Goal: Transaction & Acquisition: Register for event/course

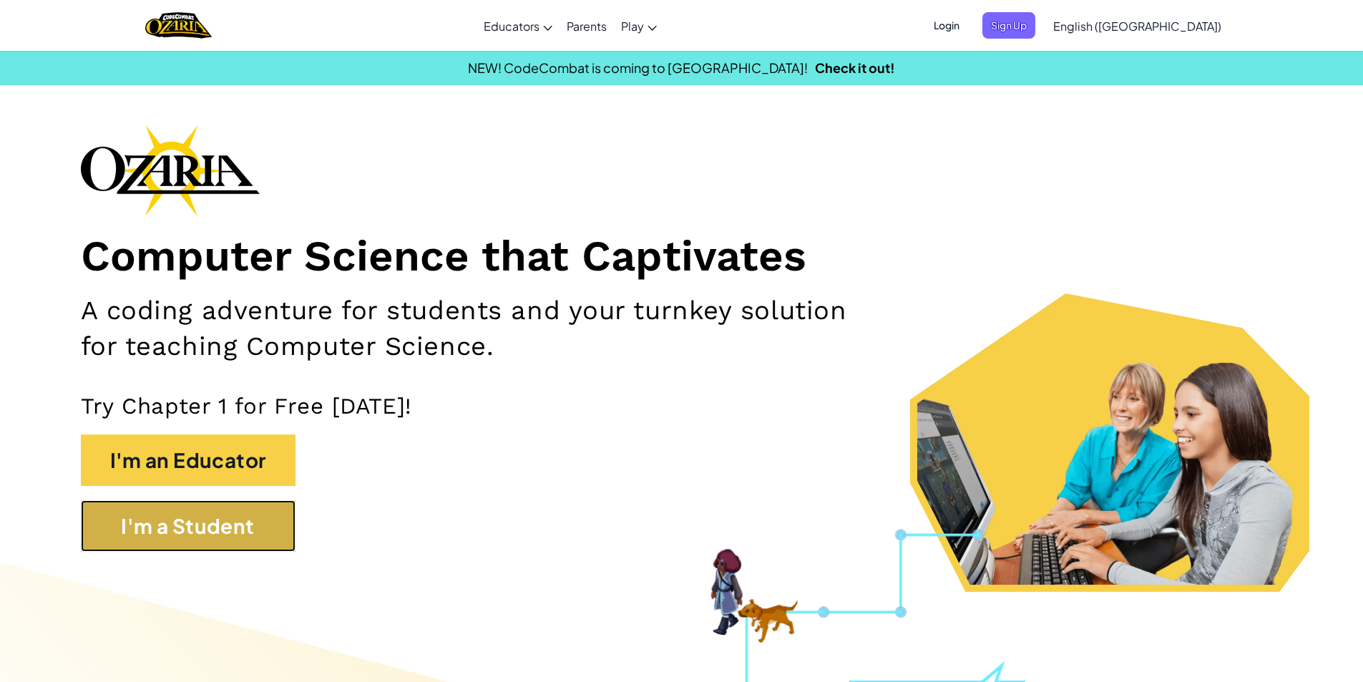
click at [224, 531] on button "I'm a Student" at bounding box center [188, 526] width 215 height 52
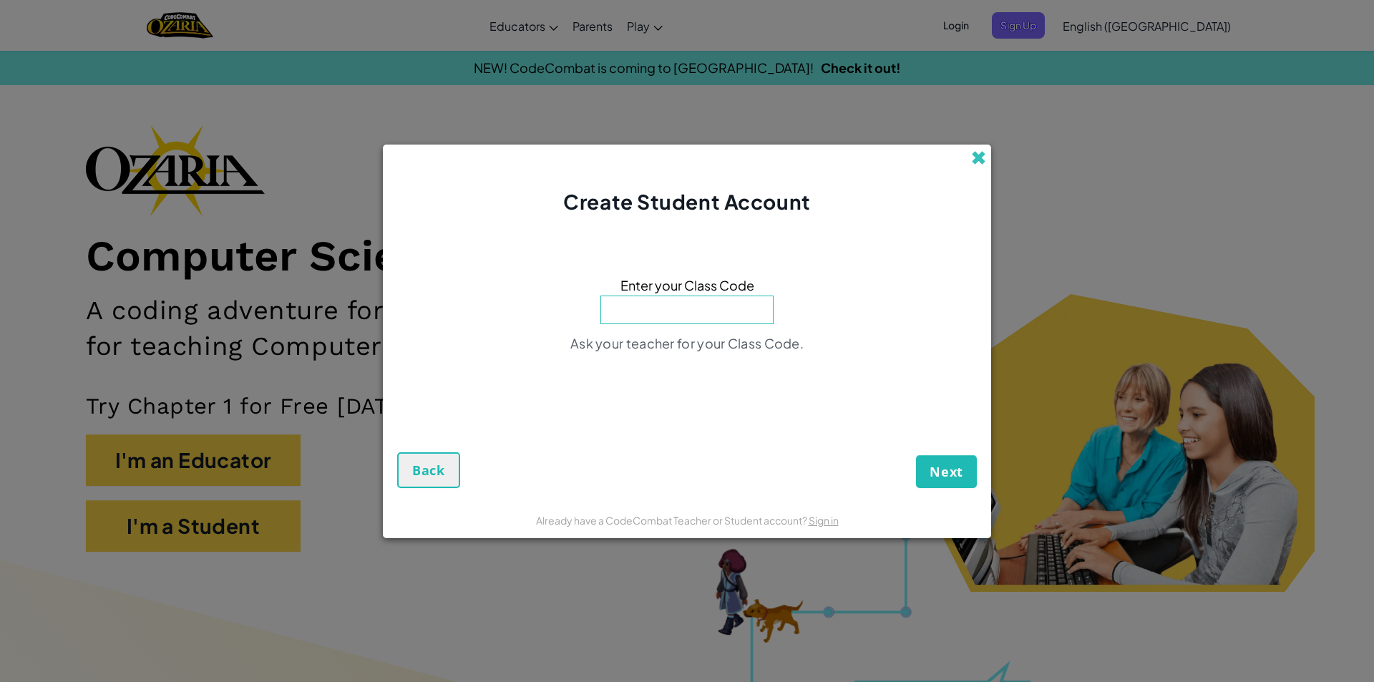
click at [978, 162] on span at bounding box center [978, 157] width 15 height 15
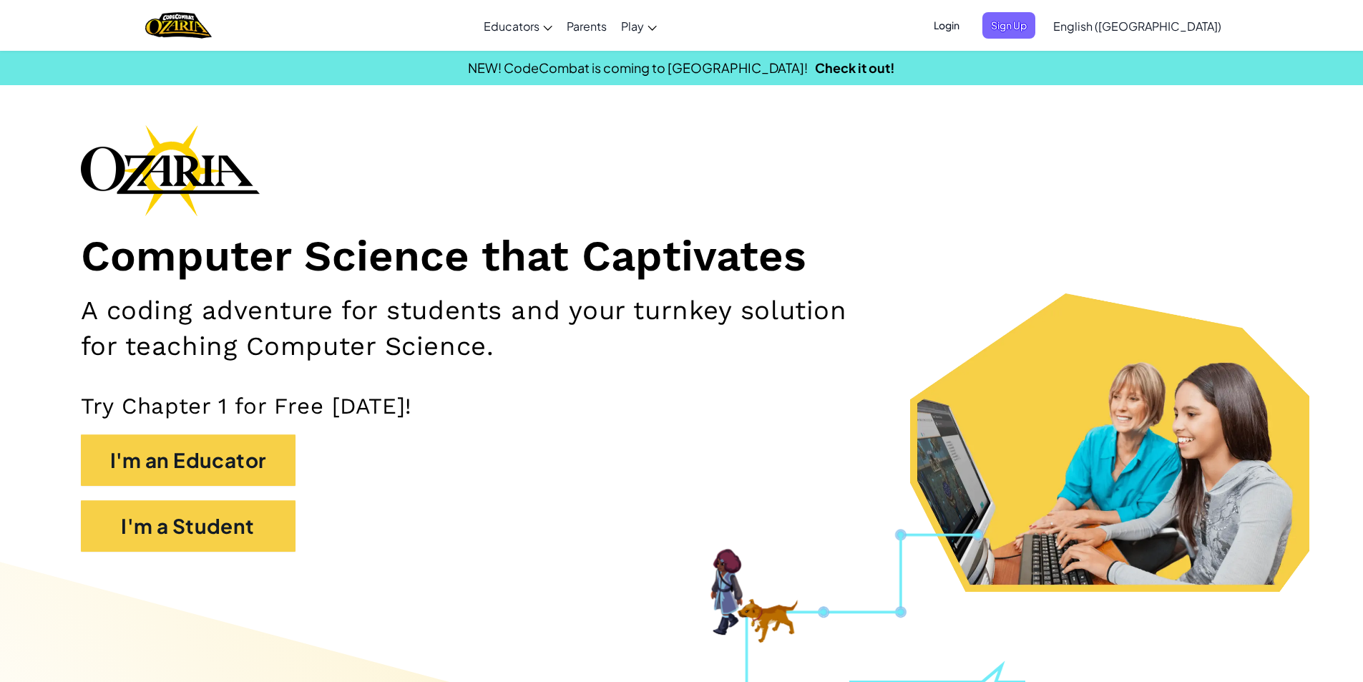
click at [968, 25] on span "Login" at bounding box center [946, 25] width 43 height 26
